Goal: Find specific page/section: Find specific page/section

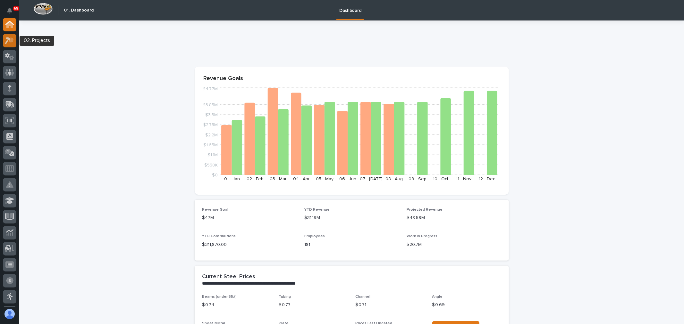
click at [13, 39] on icon at bounding box center [9, 40] width 9 height 7
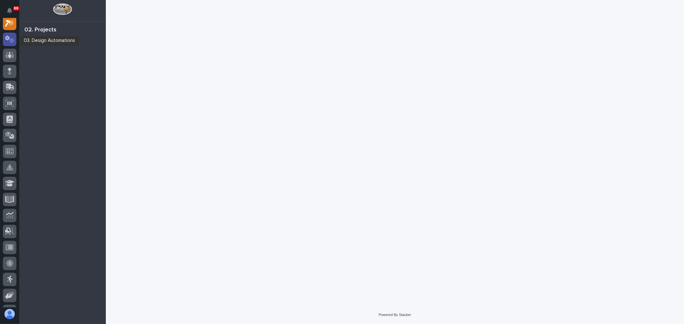
scroll to position [16, 0]
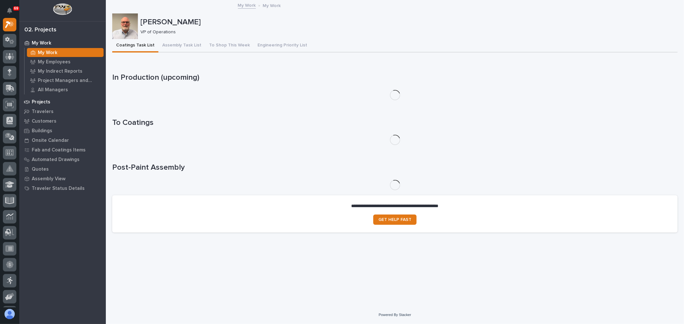
click at [46, 100] on p "Projects" at bounding box center [41, 102] width 19 height 6
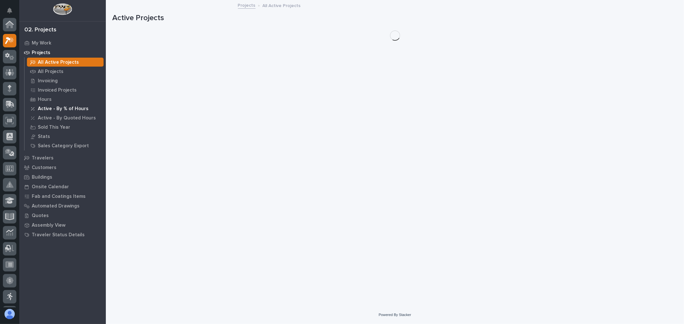
scroll to position [16, 0]
click at [56, 70] on p "All Projects" at bounding box center [51, 72] width 26 height 6
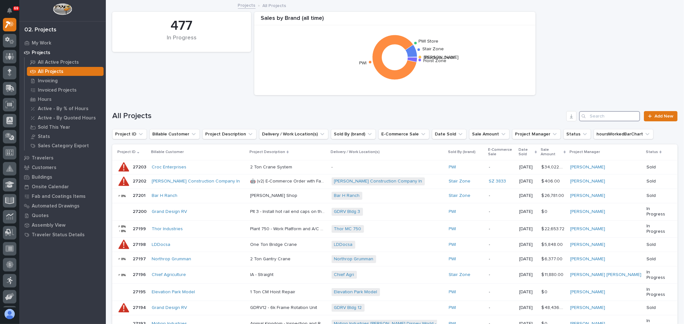
click at [593, 112] on input "Search" at bounding box center [609, 116] width 61 height 10
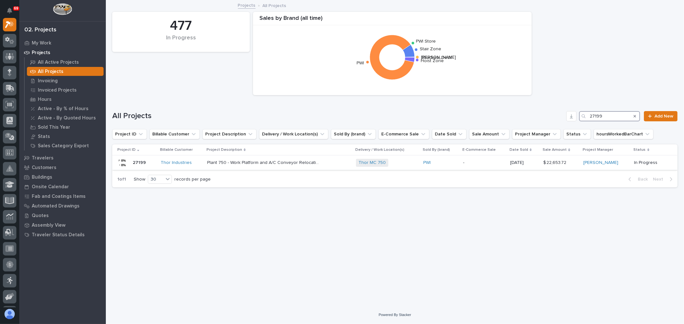
type input "27199"
click at [491, 166] on div "-" at bounding box center [484, 163] width 42 height 11
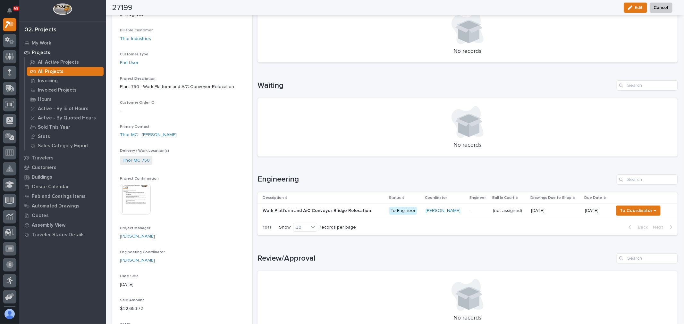
scroll to position [71, 0]
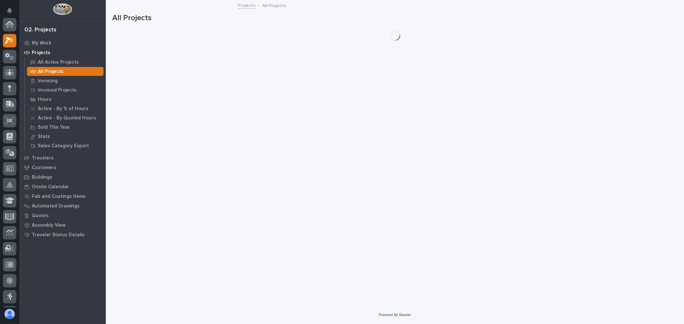
scroll to position [17, 0]
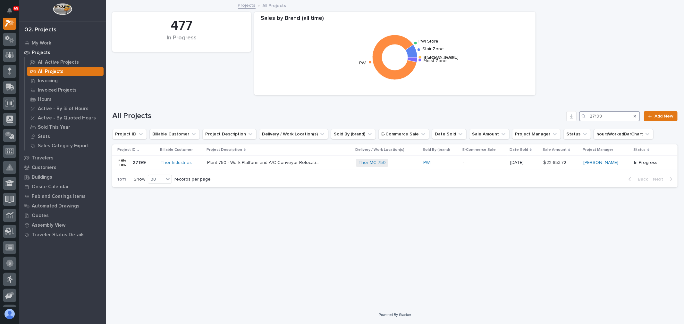
click at [607, 118] on input "27199" at bounding box center [609, 116] width 61 height 10
type input "27189"
click at [487, 165] on p "-" at bounding box center [478, 162] width 44 height 5
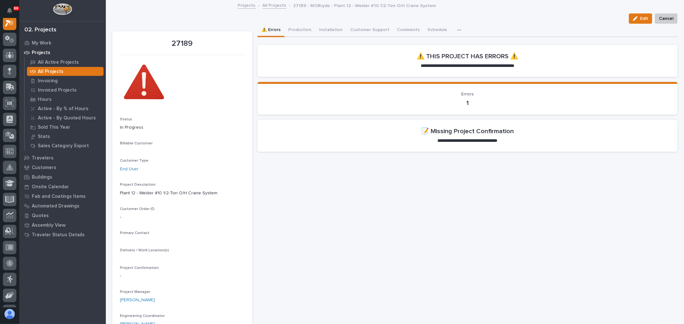
scroll to position [16, 0]
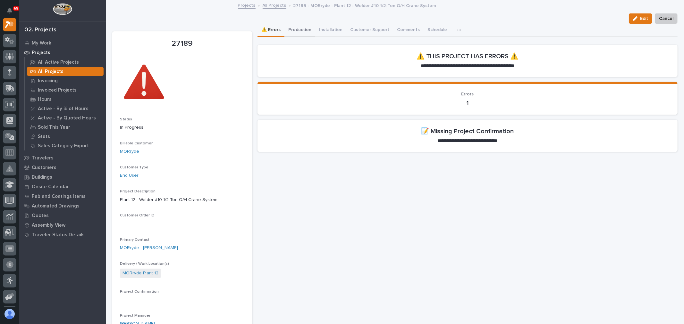
click at [302, 29] on button "Production" at bounding box center [299, 30] width 31 height 13
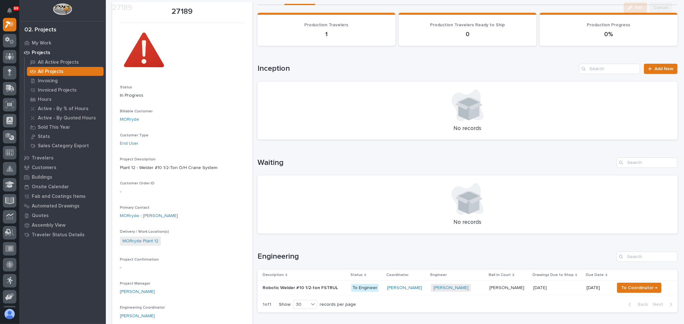
scroll to position [107, 0]
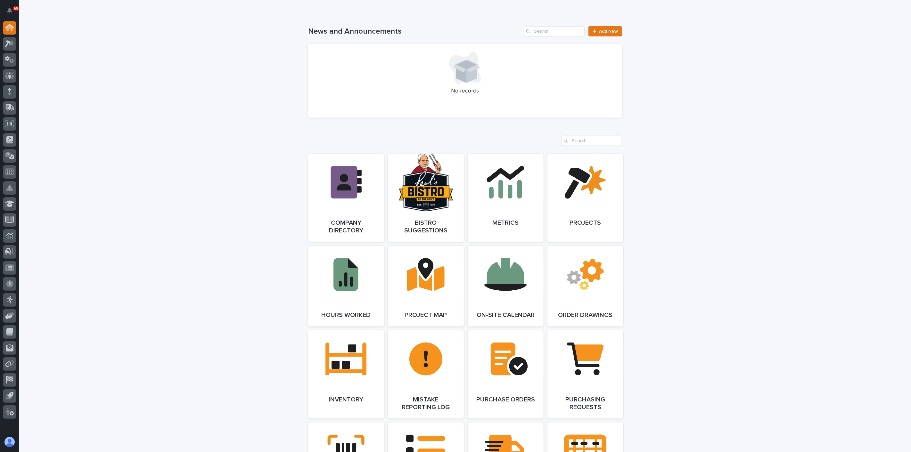
scroll to position [463, 0]
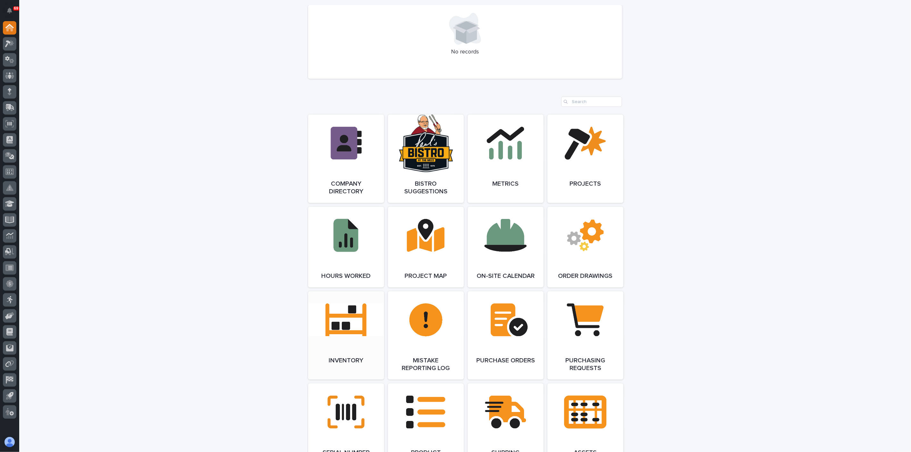
click at [363, 316] on link "Open Link" at bounding box center [346, 336] width 76 height 88
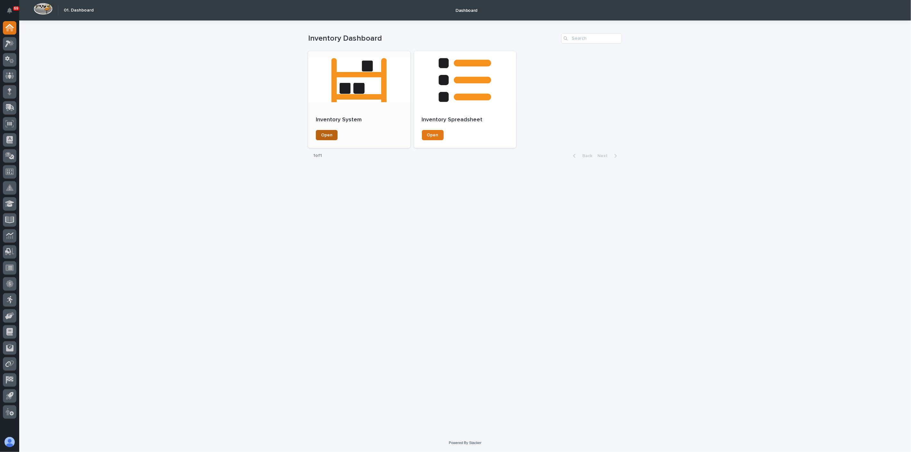
click at [326, 132] on link "Open" at bounding box center [327, 135] width 22 height 10
click at [324, 133] on span "Open" at bounding box center [327, 135] width 12 height 4
click at [353, 90] on div at bounding box center [359, 80] width 102 height 58
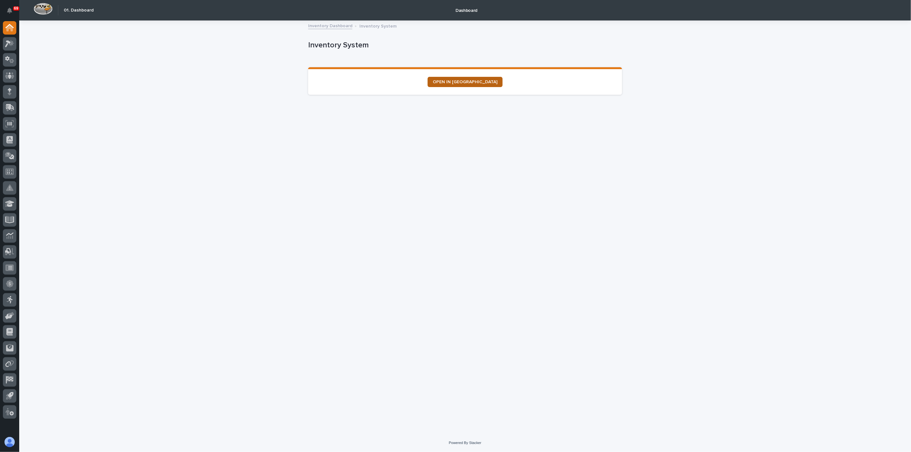
click at [454, 81] on span "OPEN IN NEW TAB" at bounding box center [465, 82] width 65 height 4
click at [468, 81] on span "OPEN IN NEW TAB" at bounding box center [465, 82] width 65 height 4
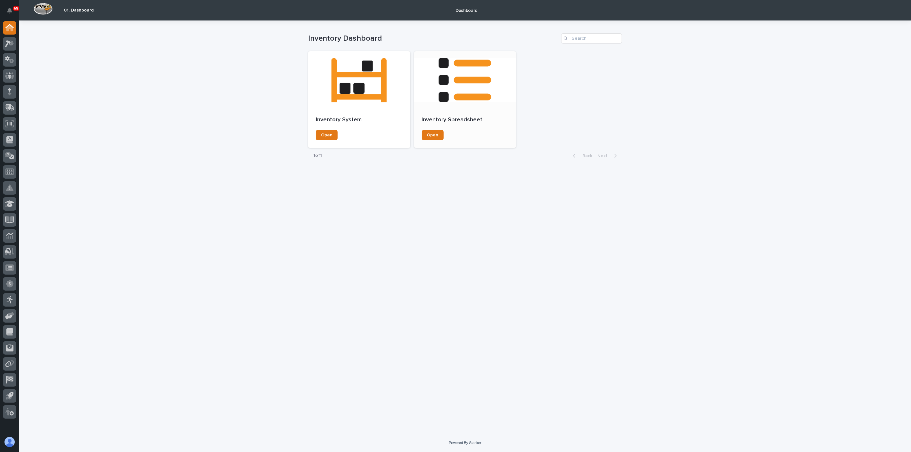
click at [453, 95] on div at bounding box center [465, 80] width 102 height 58
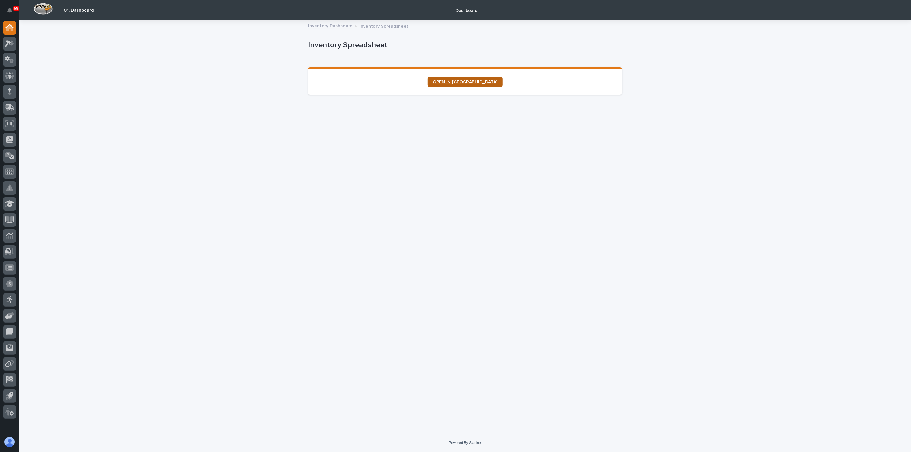
click at [456, 84] on link "OPEN IN NEW TAB" at bounding box center [465, 82] width 75 height 10
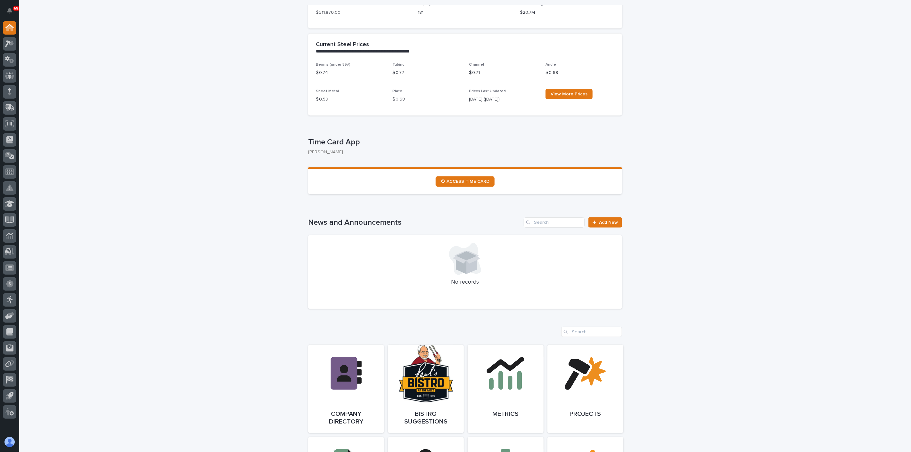
scroll to position [213, 0]
